Goal: Task Accomplishment & Management: Use online tool/utility

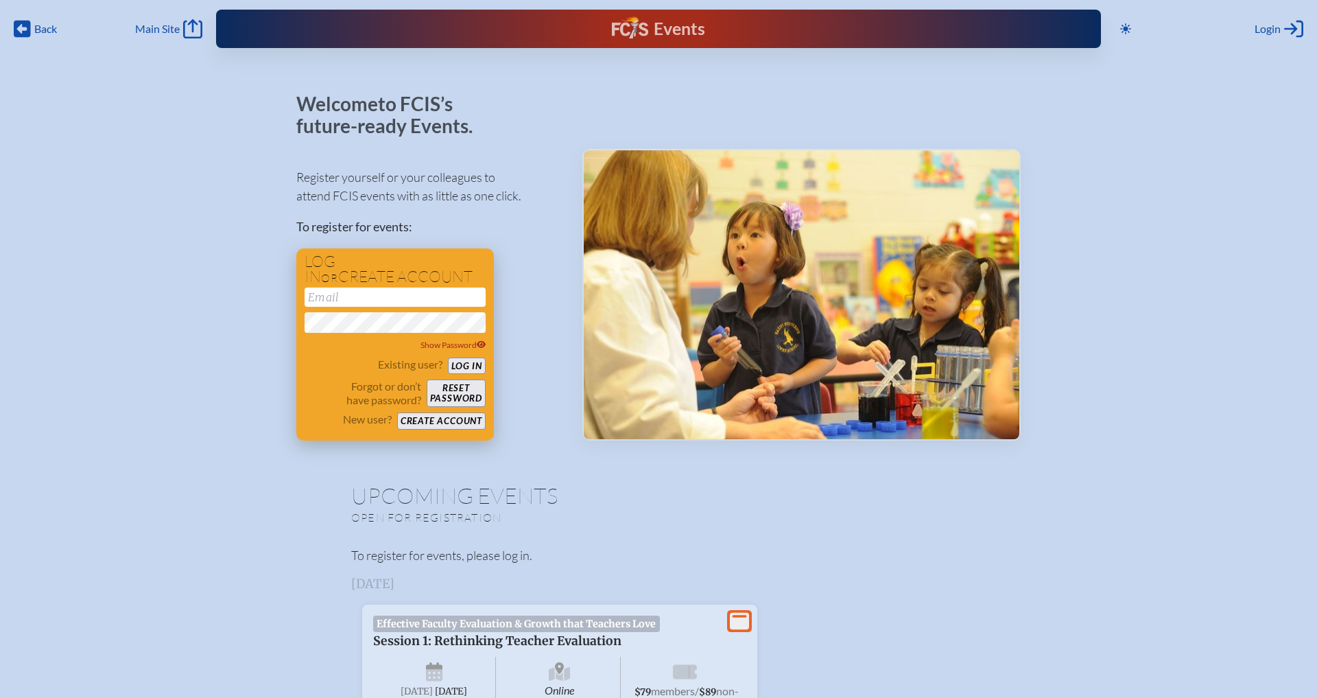
type input "[EMAIL_ADDRESS][DOMAIN_NAME]"
click at [469, 369] on button "Log in" at bounding box center [467, 365] width 38 height 17
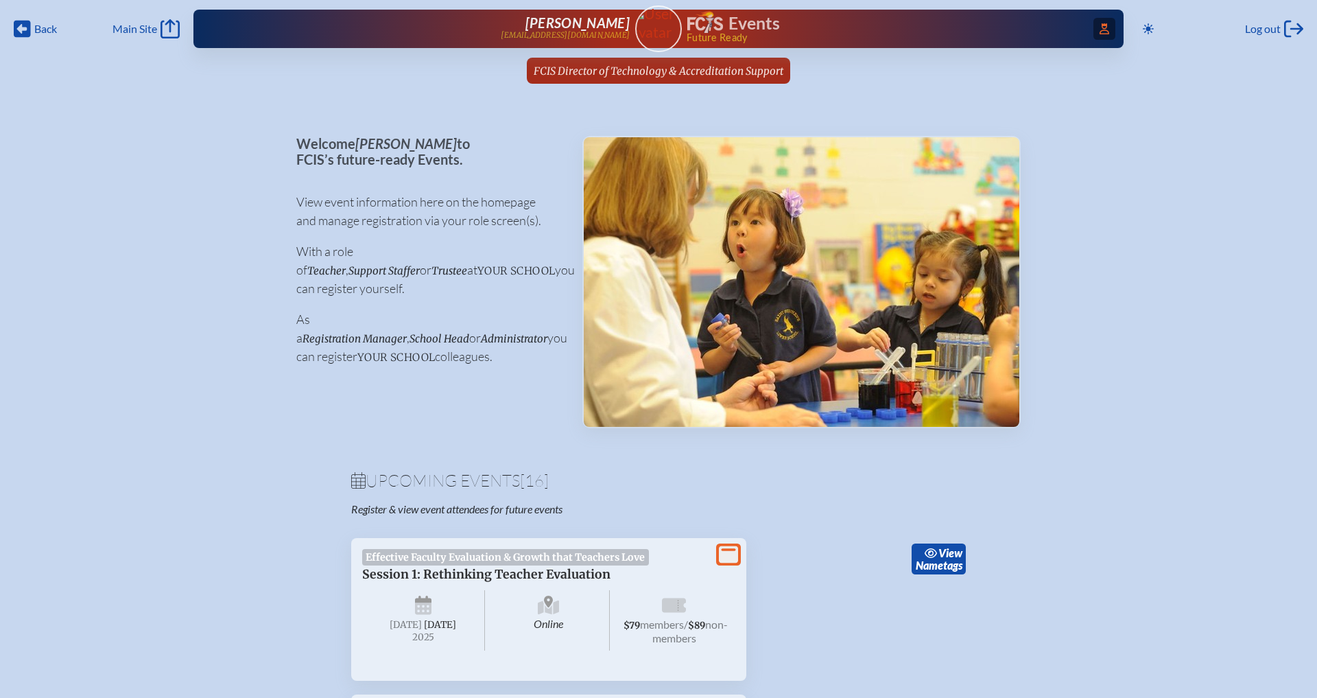
click at [1107, 27] on icon "Access Users..." at bounding box center [1105, 28] width 10 height 11
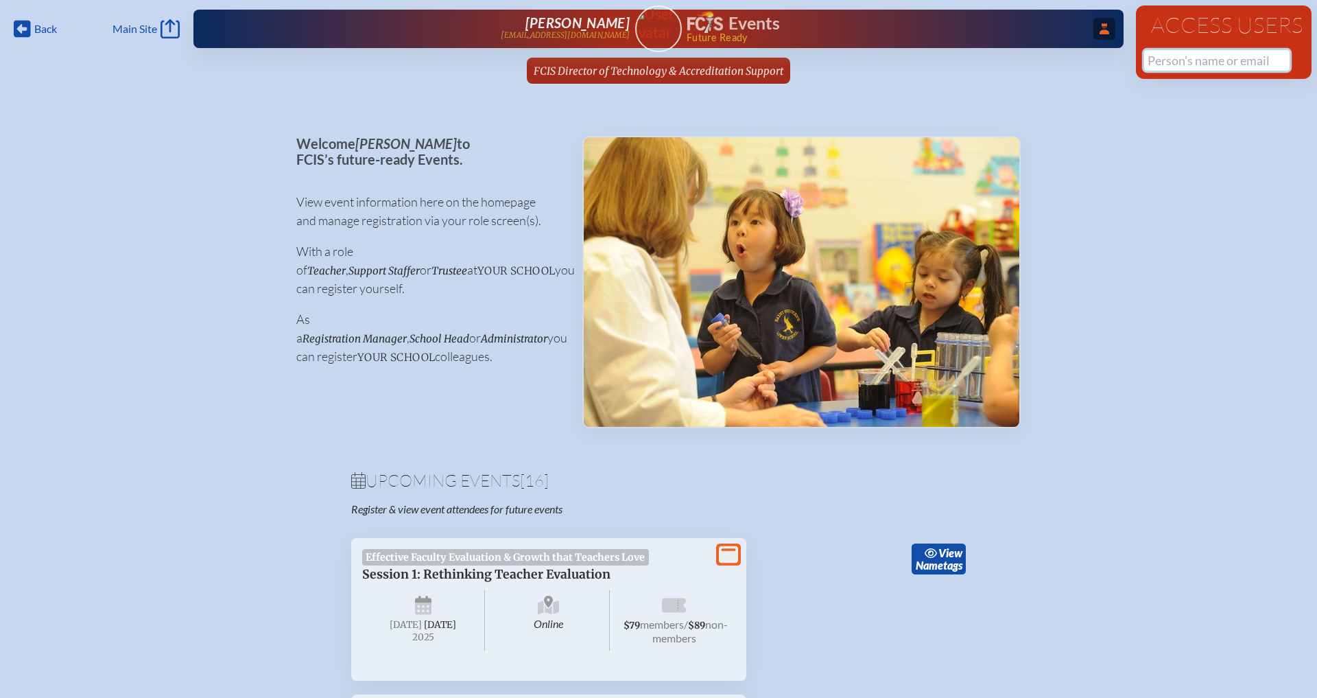
click at [1173, 60] on input "text" at bounding box center [1216, 60] width 145 height 21
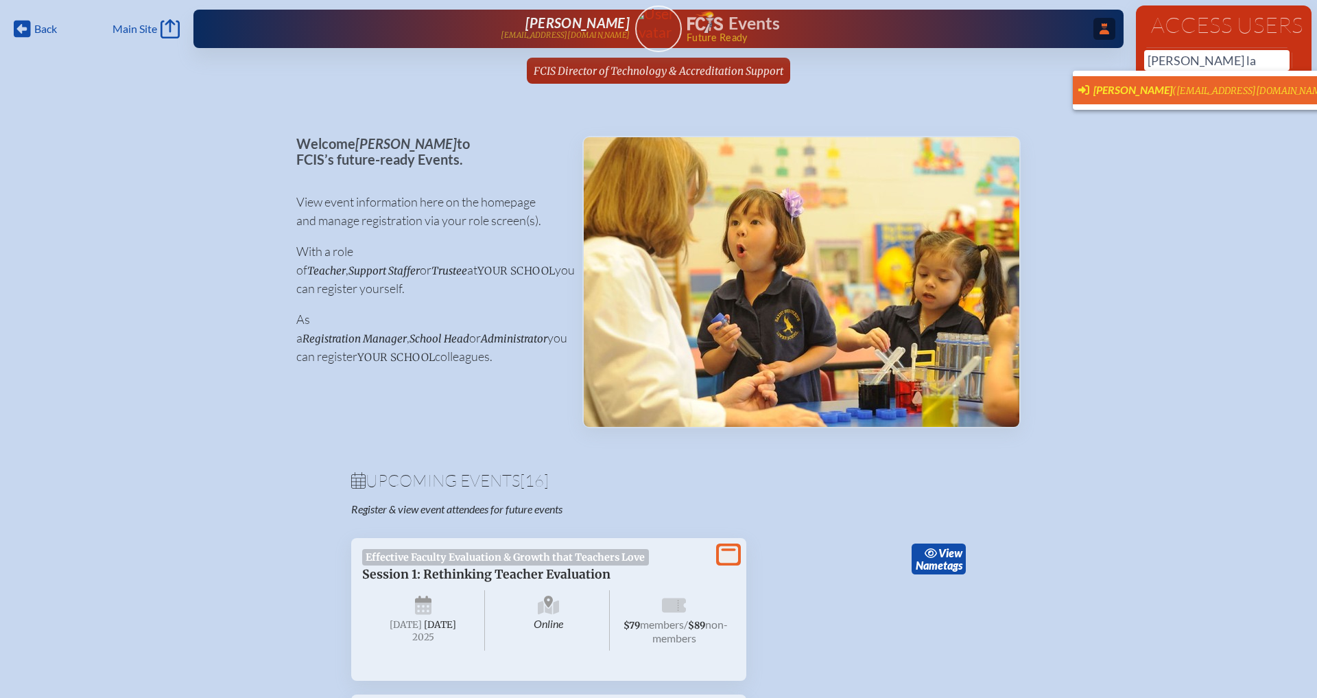
click at [1199, 97] on span "Diane Landers (dlanders@sjcds.net)" at bounding box center [1207, 90] width 256 height 15
type input "[EMAIL_ADDRESS][DOMAIN_NAME]"
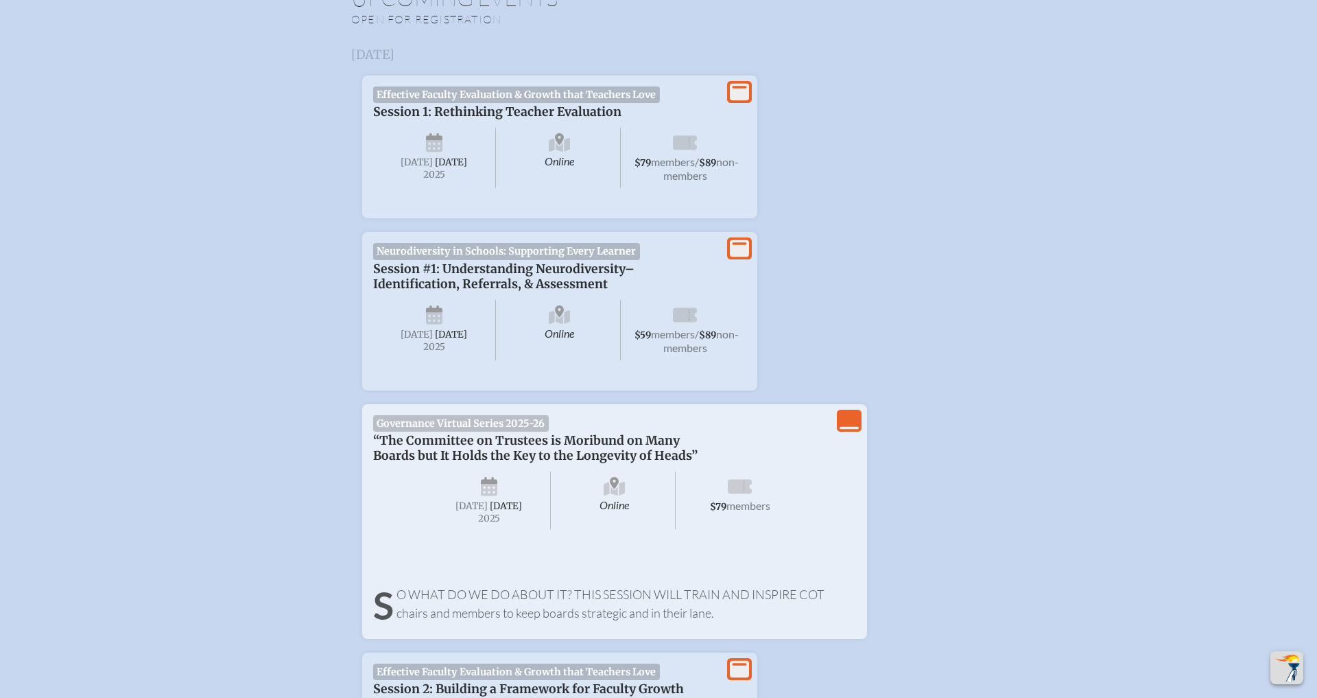
scroll to position [489, 0]
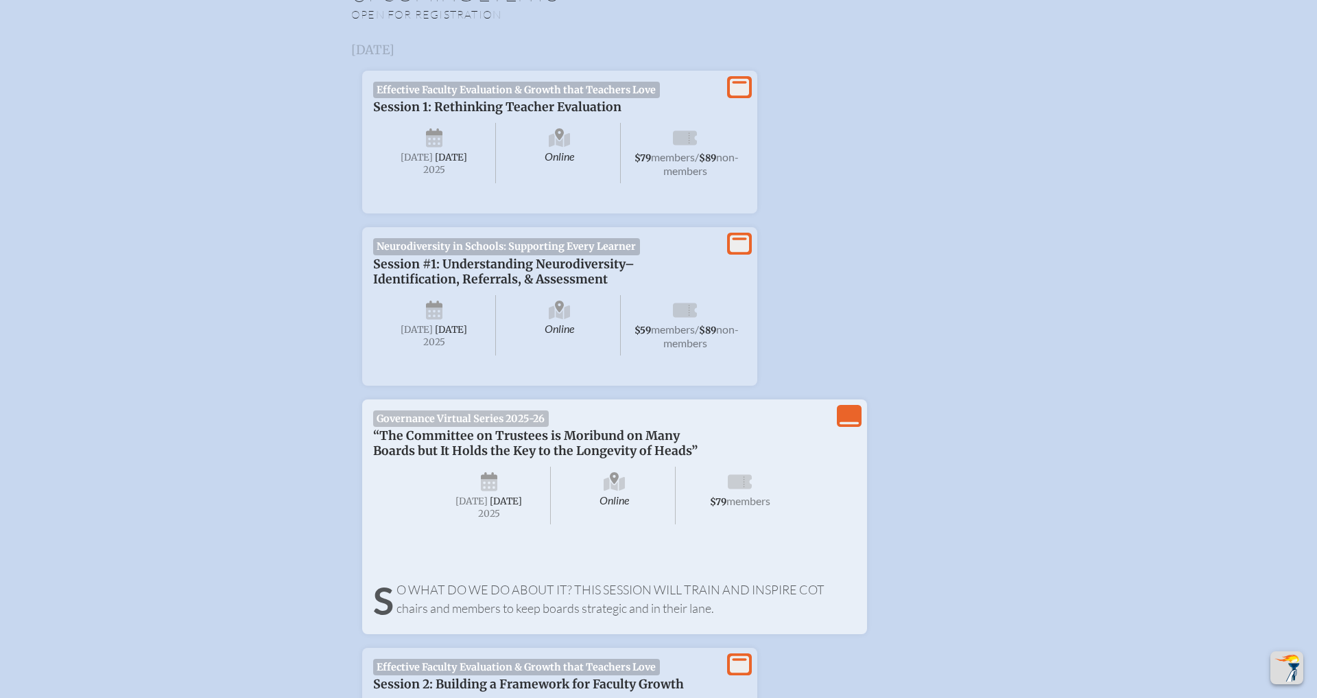
click at [847, 425] on icon "View Less" at bounding box center [849, 415] width 19 height 19
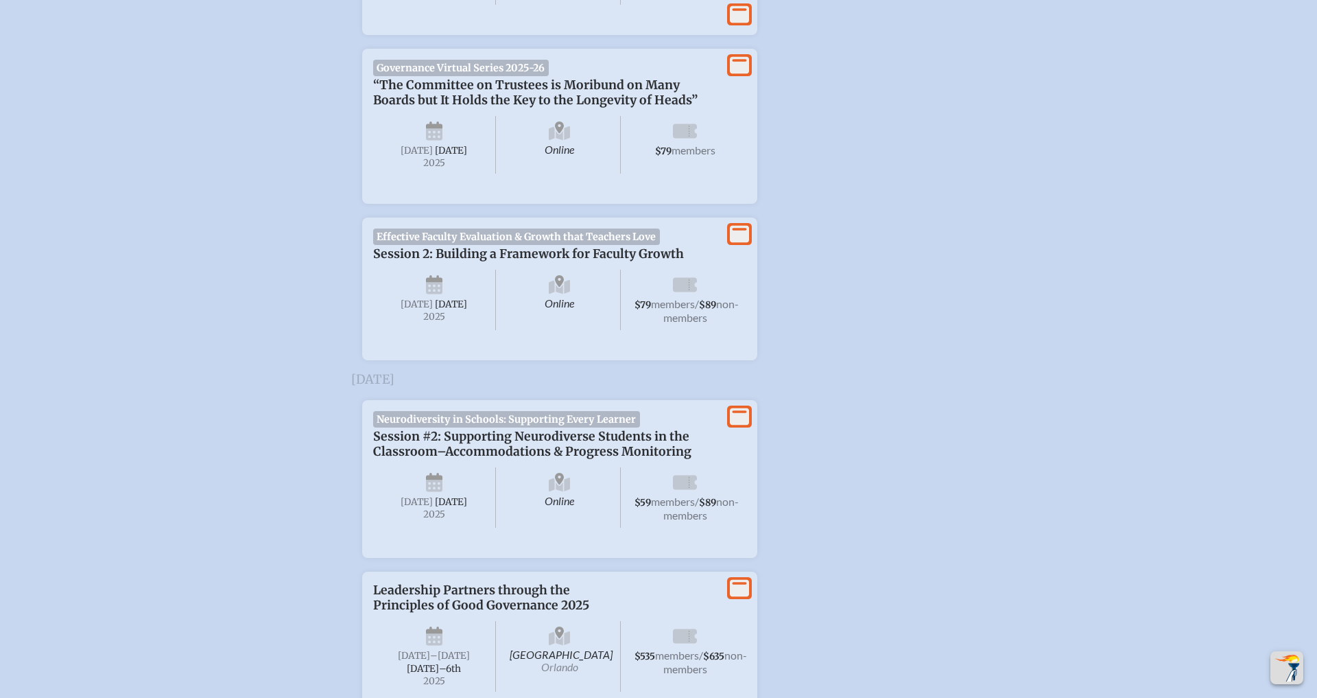
scroll to position [0, 0]
